Goal: Information Seeking & Learning: Learn about a topic

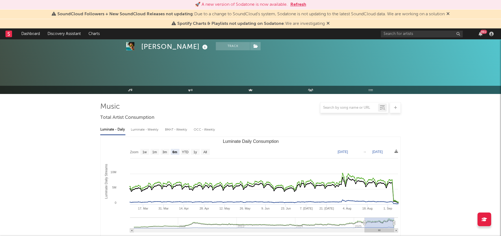
select select "6m"
select select "1w"
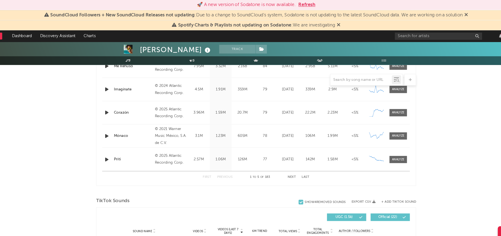
scroll to position [234, 0]
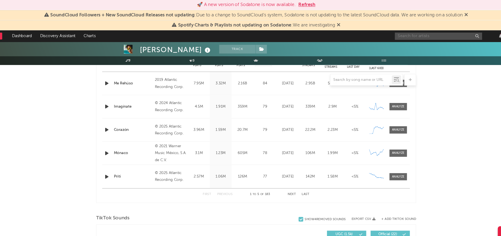
click at [417, 31] on input "text" at bounding box center [422, 34] width 82 height 7
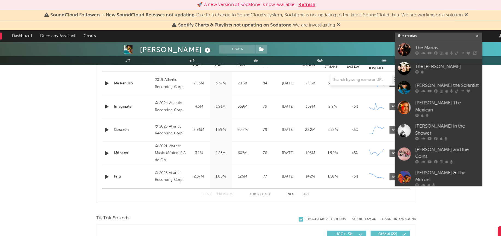
type input "the marias"
click at [392, 46] on div at bounding box center [389, 46] width 12 height 12
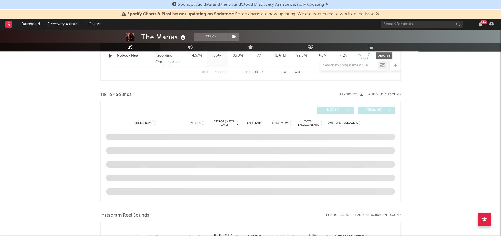
scroll to position [294, 0]
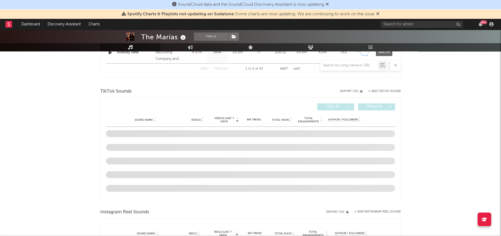
select select "6m"
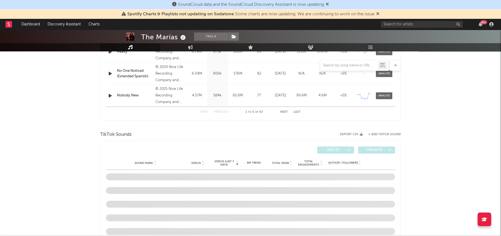
scroll to position [337, 0]
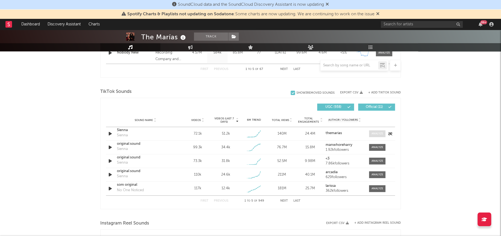
click at [381, 130] on span at bounding box center [377, 133] width 16 height 7
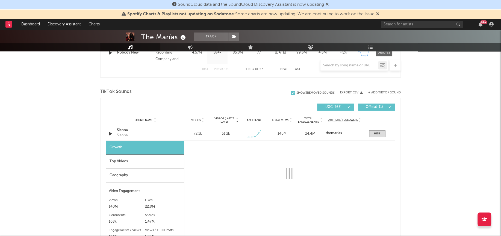
select select "6m"
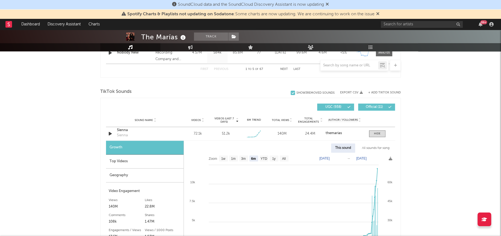
click at [379, 149] on div "All sounds for song" at bounding box center [376, 147] width 36 height 9
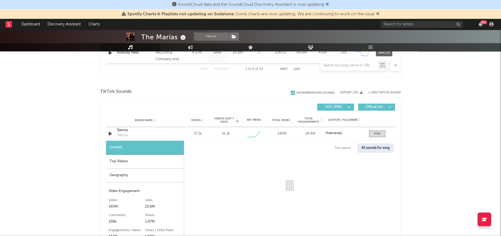
select select "1w"
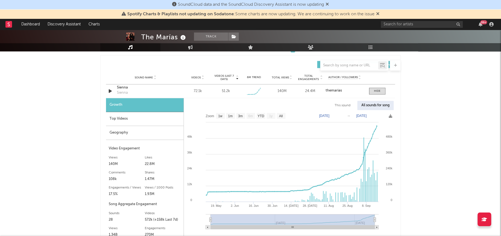
scroll to position [382, 0]
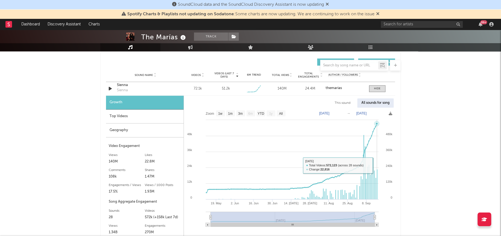
click at [378, 160] on rect at bounding box center [289, 169] width 211 height 123
click at [118, 133] on div "Geography" at bounding box center [145, 130] width 78 height 14
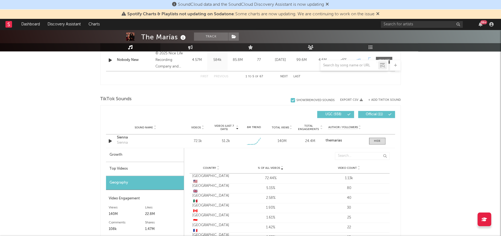
scroll to position [327, 0]
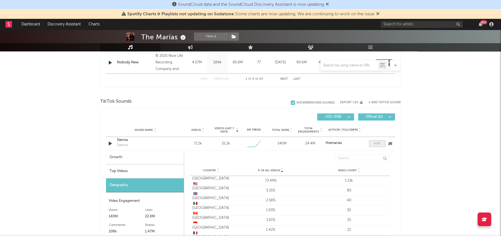
click at [369, 142] on span at bounding box center [377, 143] width 16 height 7
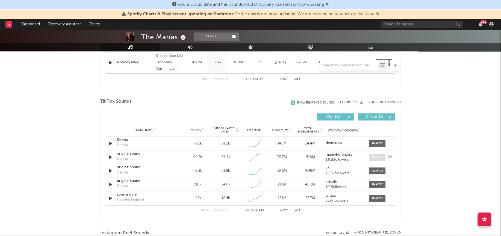
click at [380, 157] on div at bounding box center [377, 157] width 12 height 4
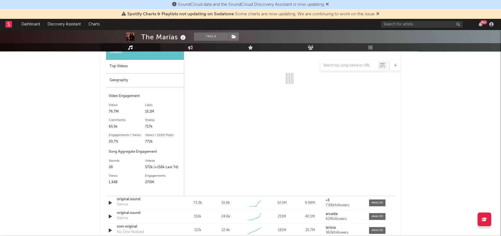
scroll to position [465, 0]
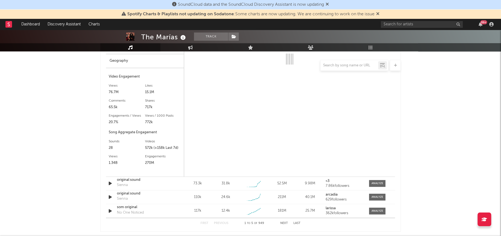
select select "1w"
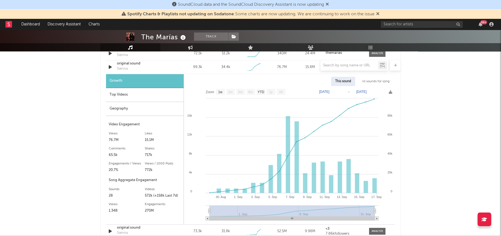
scroll to position [374, 0]
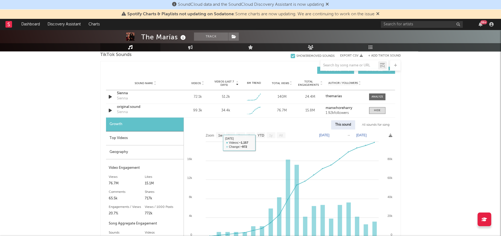
click at [144, 138] on div "Top Videos" at bounding box center [145, 138] width 78 height 14
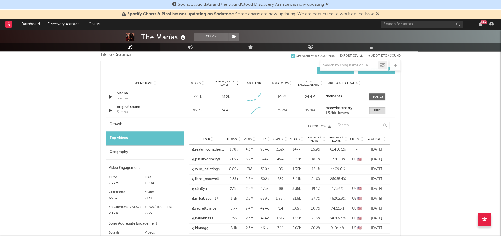
click at [205, 148] on link "@realunicorncherryboots" at bounding box center [208, 149] width 32 height 5
